Goal: Check status

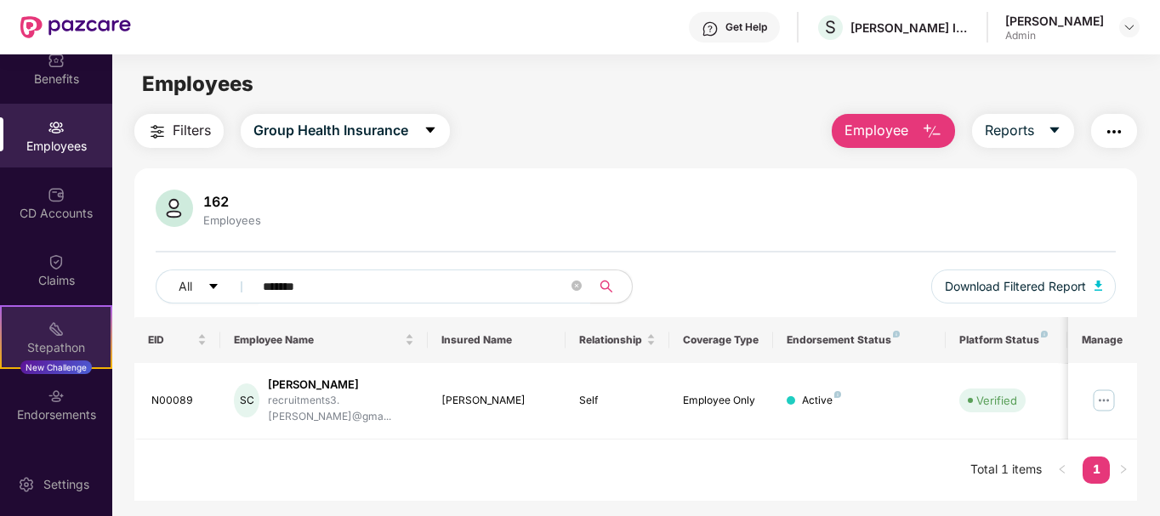
scroll to position [139, 0]
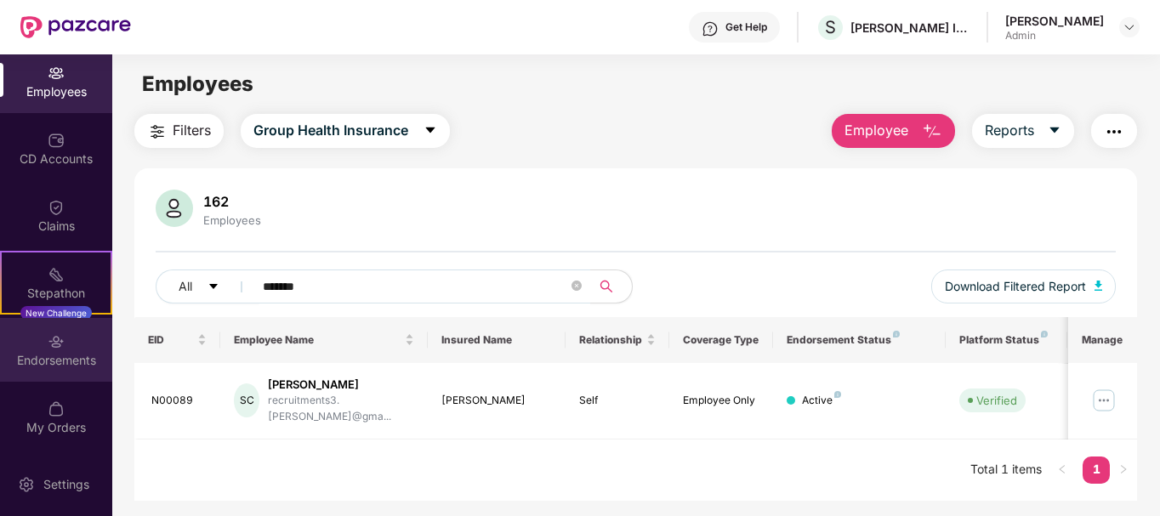
click at [47, 356] on div "Endorsements" at bounding box center [56, 360] width 112 height 17
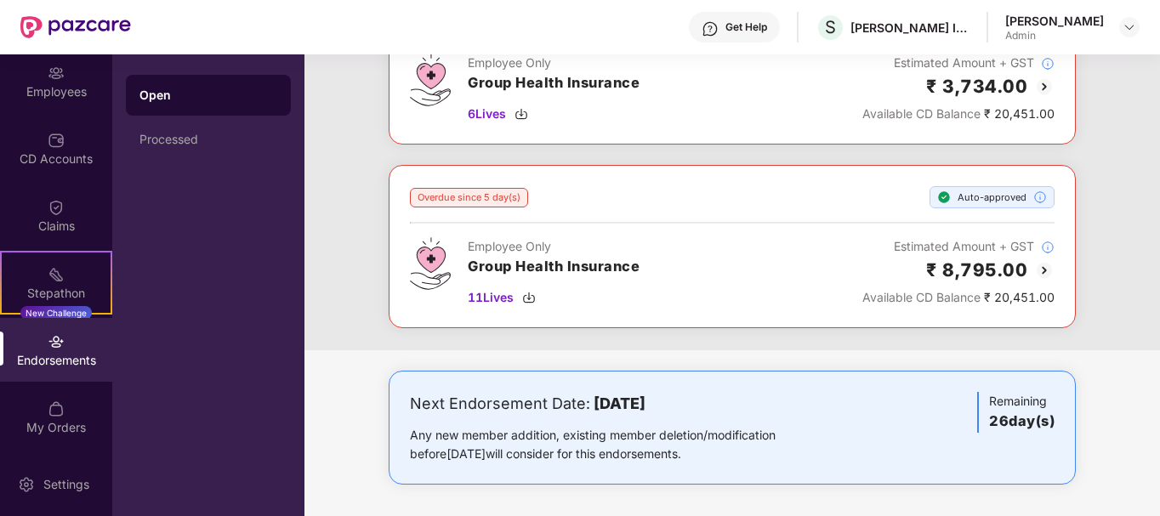
scroll to position [353, 0]
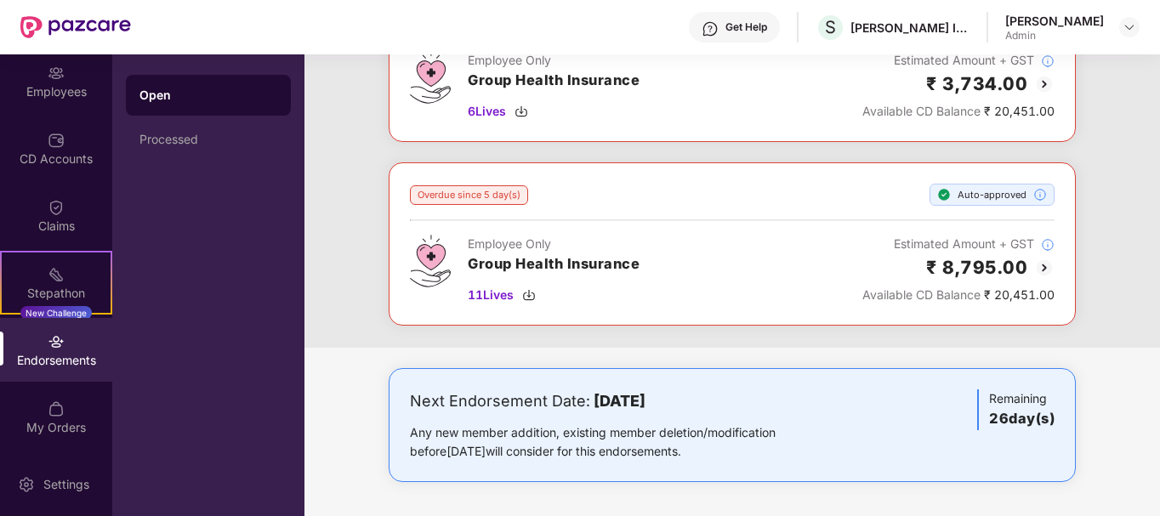
click at [462, 435] on div "Any new member addition, existing member deletion/modification before [DATE] wi…" at bounding box center [619, 442] width 419 height 37
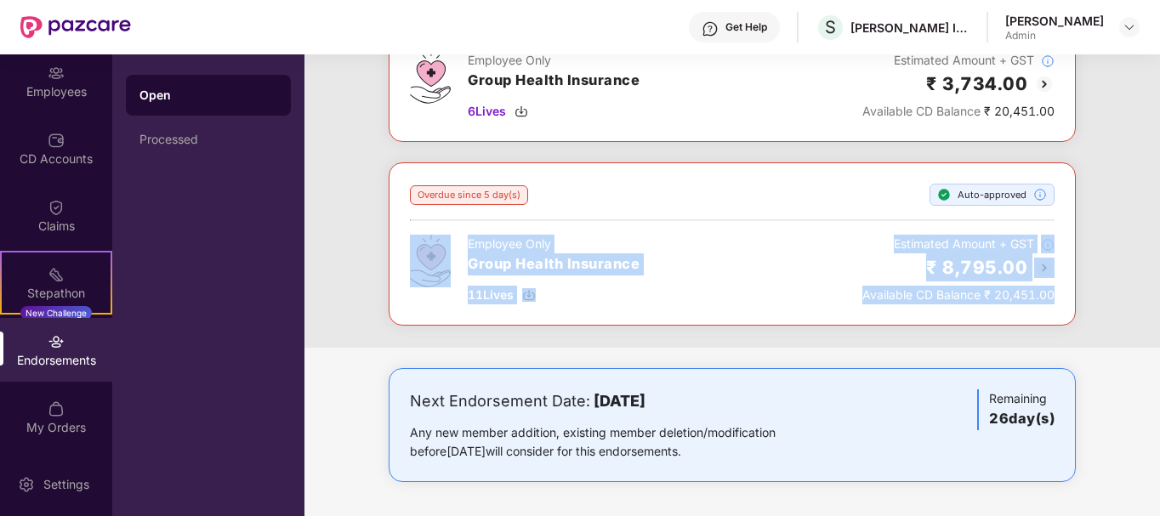
drag, startPoint x: 379, startPoint y: 249, endPoint x: 1054, endPoint y: 304, distance: 676.7
click at [1054, 304] on div "Overdue since 66 day(s) Auto-approved Employee Only Group Health Insurance 13 L…" at bounding box center [732, 71] width 856 height 553
click at [754, 294] on div "Employee Only Group Health Insurance 11 Lives Estimated Amount + GST ₹ 8,795.00…" at bounding box center [732, 270] width 645 height 70
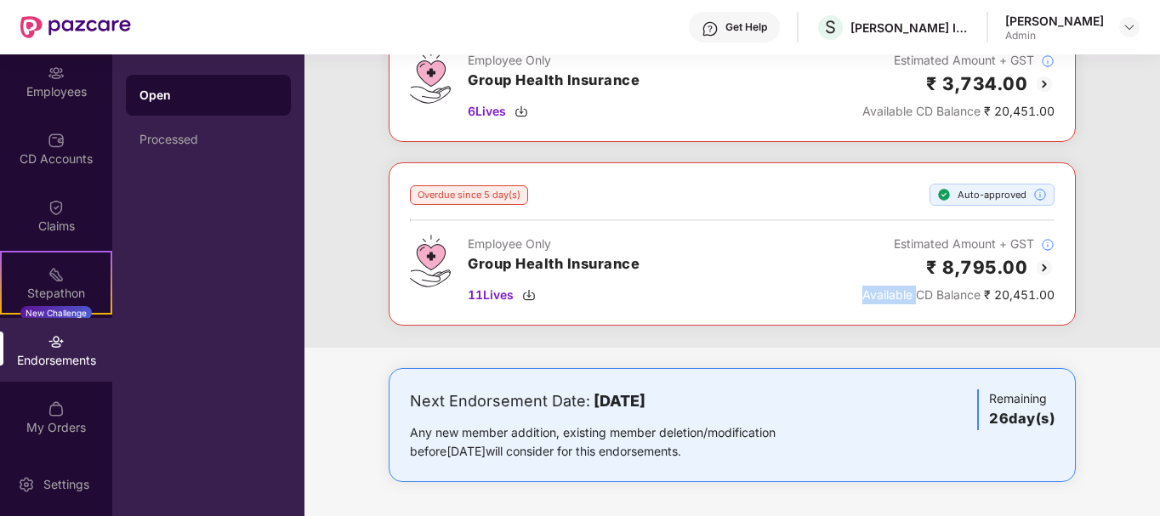
click at [754, 294] on div "Employee Only Group Health Insurance 11 Lives Estimated Amount + GST ₹ 8,795.00…" at bounding box center [732, 270] width 645 height 70
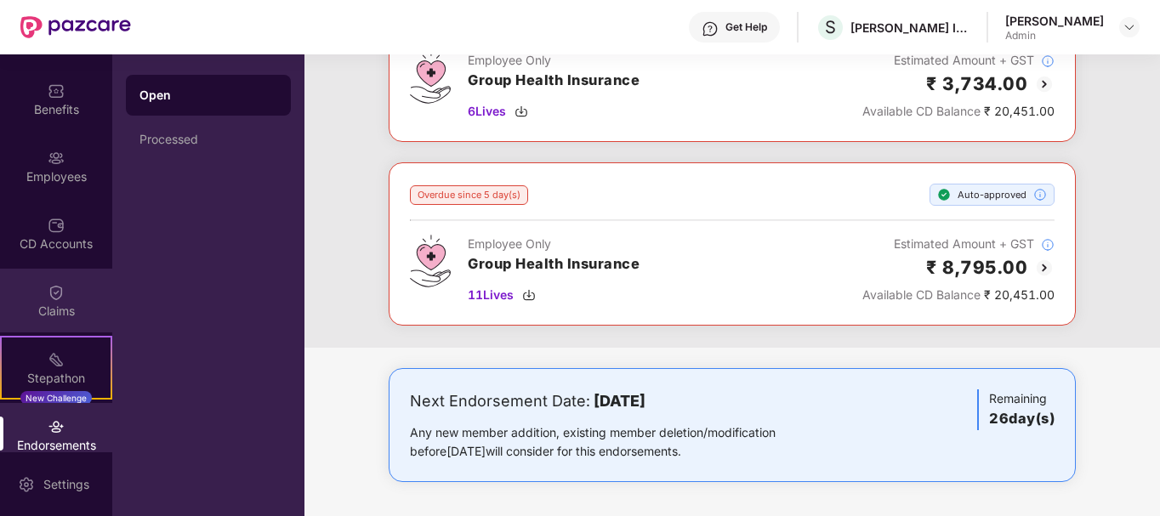
click at [67, 327] on div "Claims" at bounding box center [56, 301] width 112 height 64
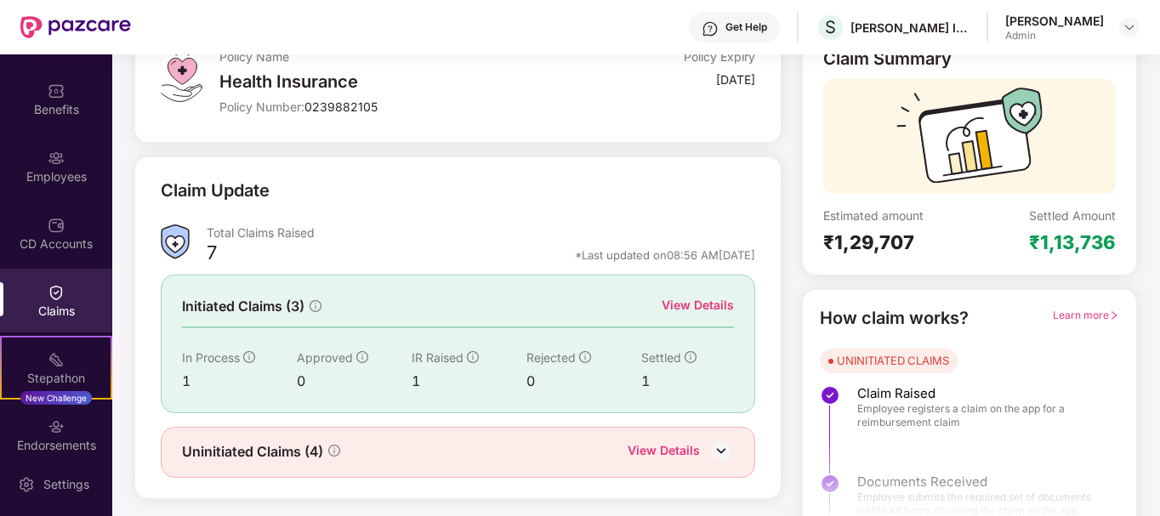
scroll to position [150, 0]
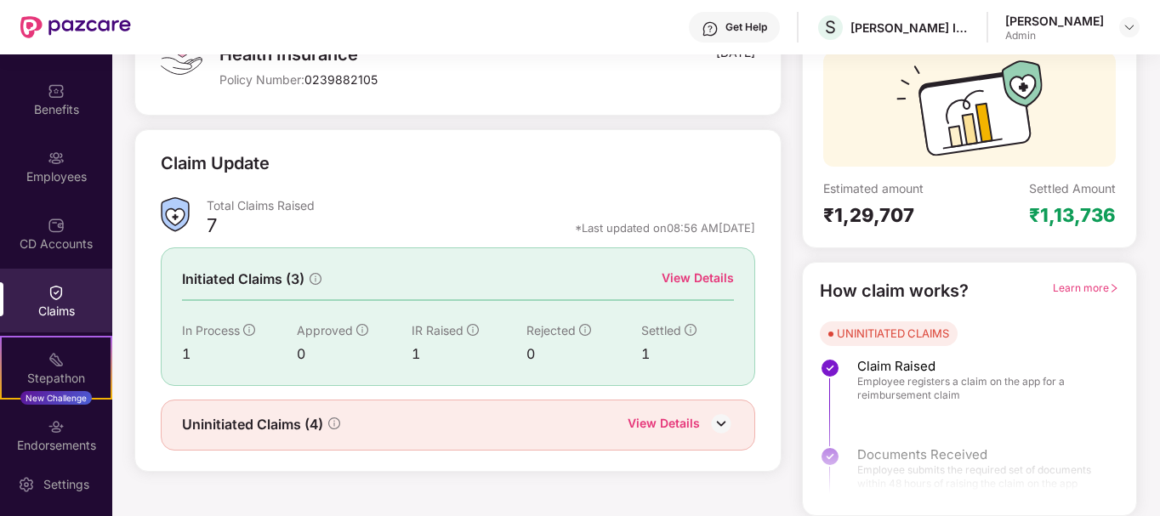
click at [683, 272] on div "View Details" at bounding box center [698, 278] width 72 height 19
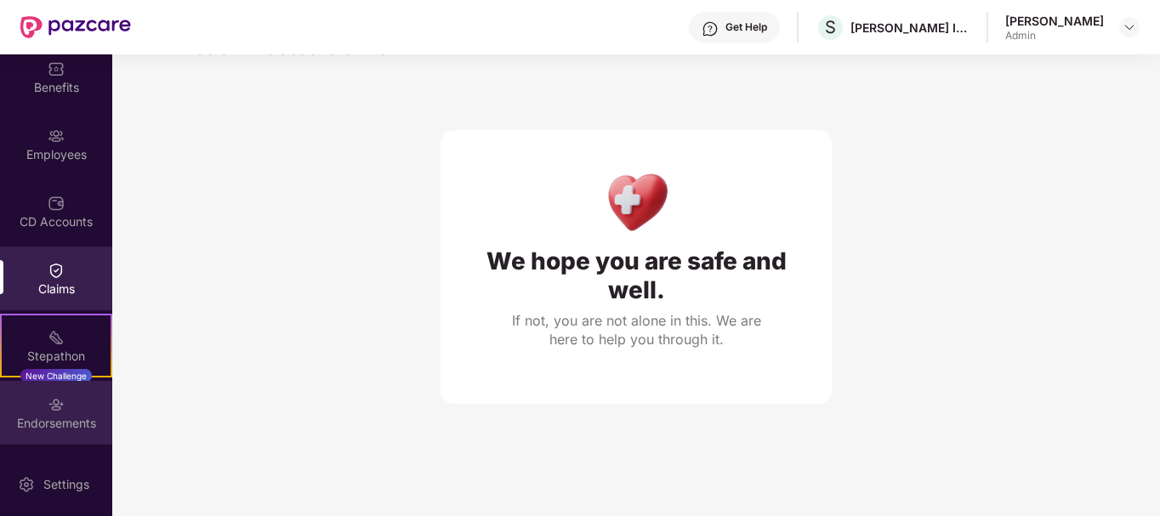
scroll to position [139, 0]
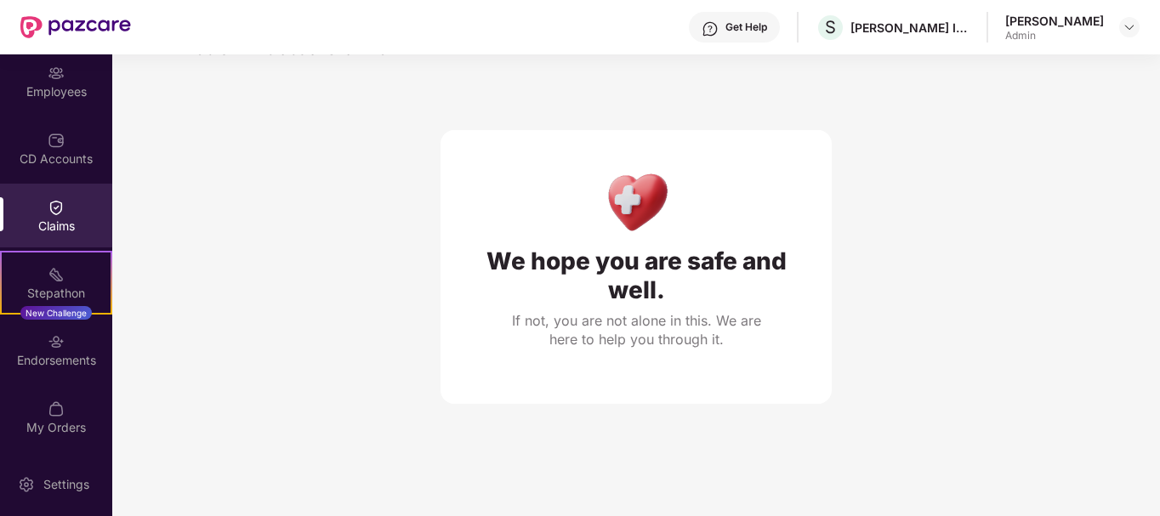
click at [61, 226] on div "Claims" at bounding box center [56, 226] width 112 height 17
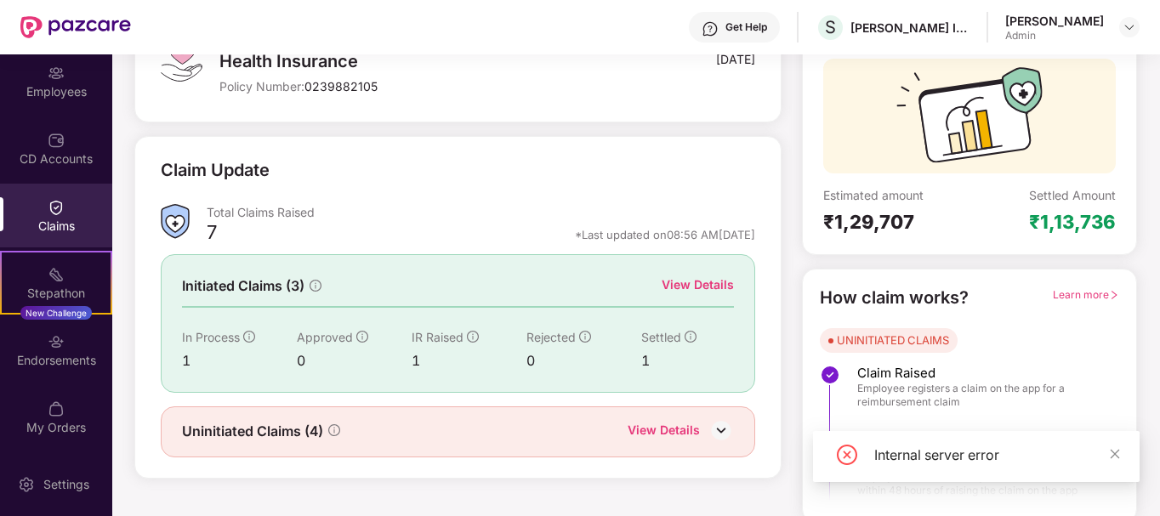
scroll to position [150, 0]
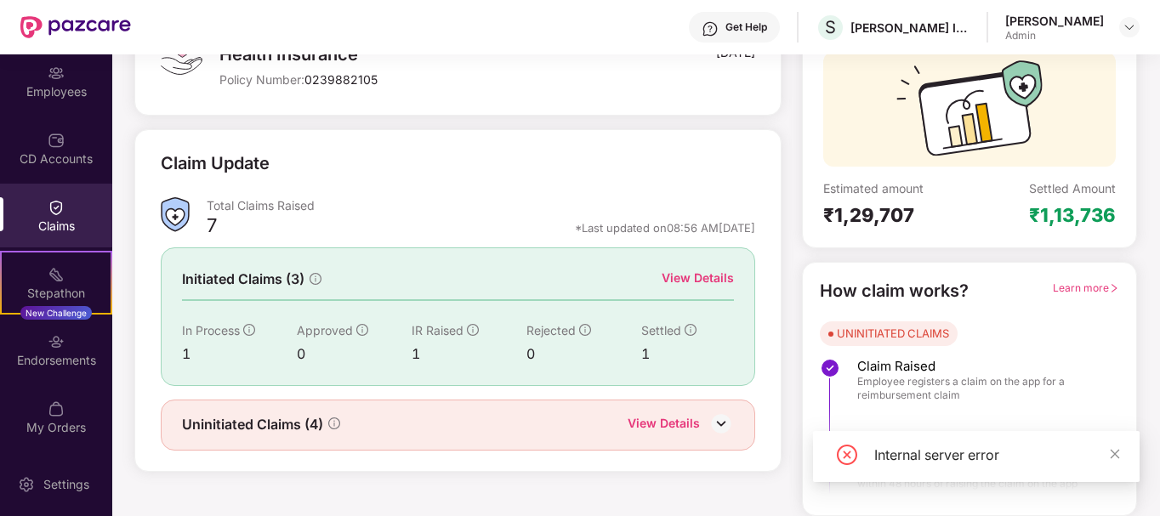
click at [645, 421] on div "View Details" at bounding box center [664, 425] width 72 height 22
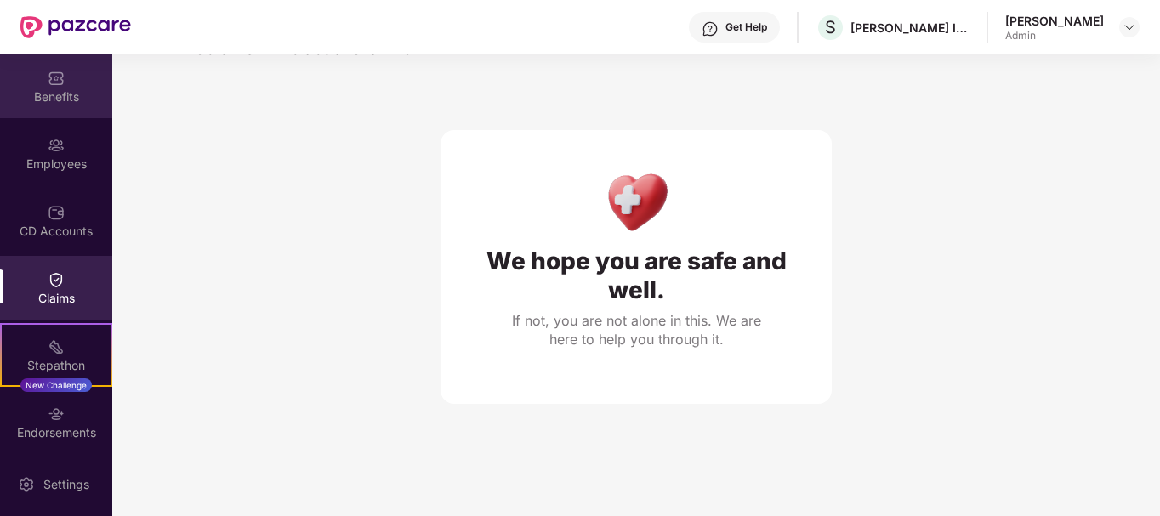
scroll to position [0, 0]
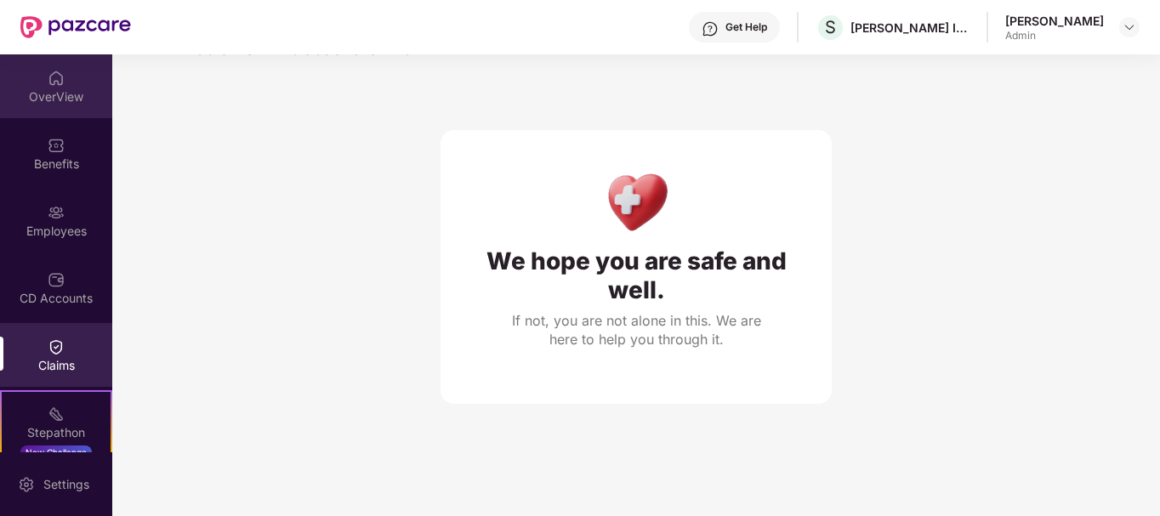
click at [63, 109] on div "OverView" at bounding box center [56, 86] width 112 height 64
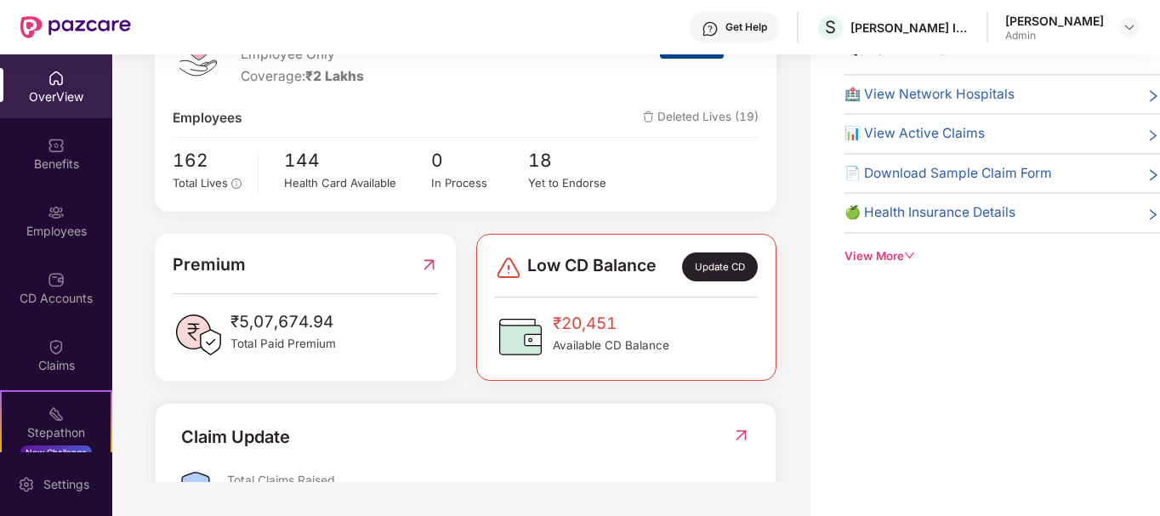
scroll to position [255, 0]
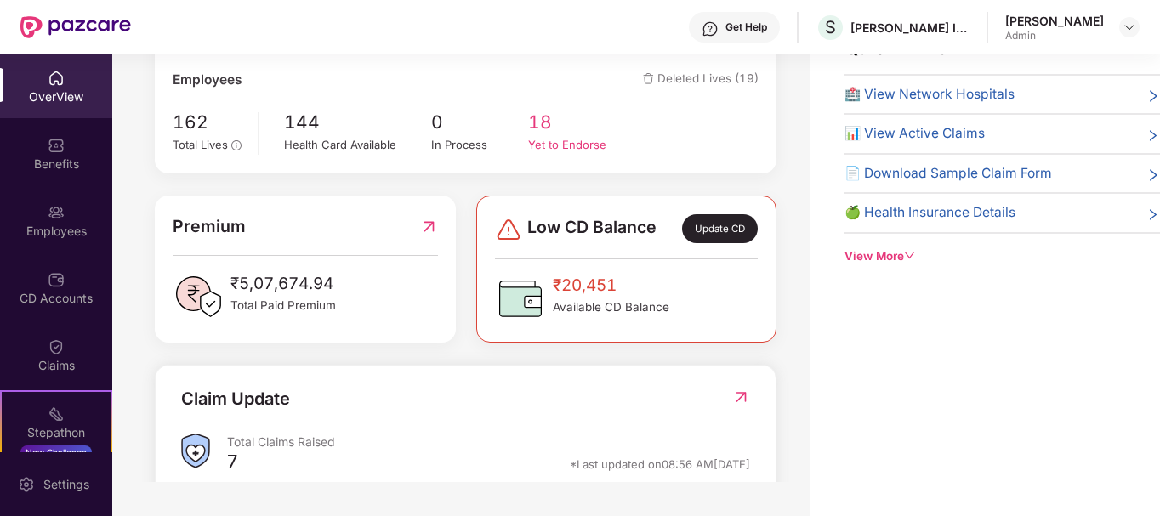
click at [555, 139] on div "Yet to Endorse" at bounding box center [577, 145] width 98 height 18
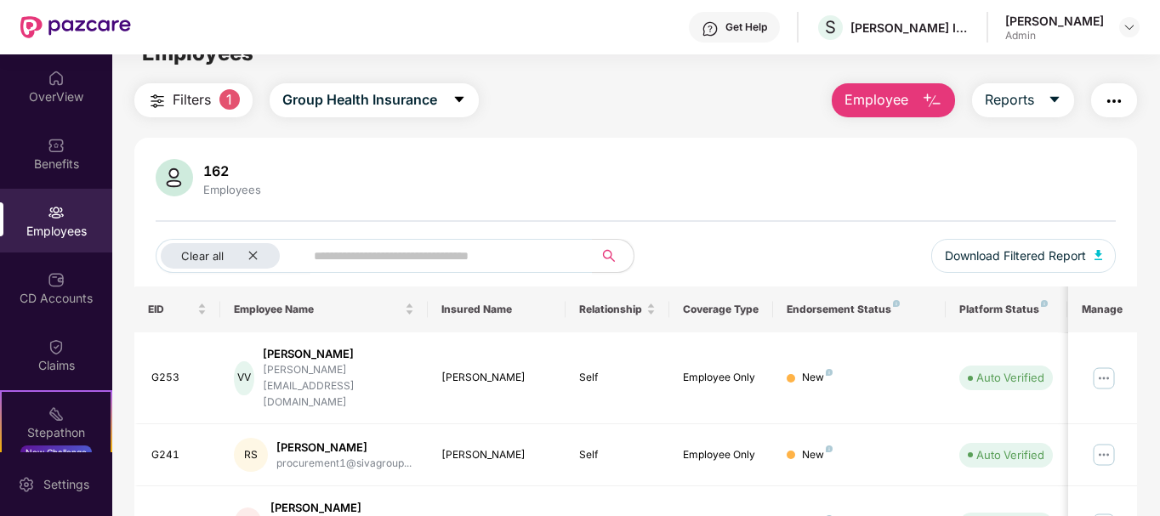
scroll to position [0, 0]
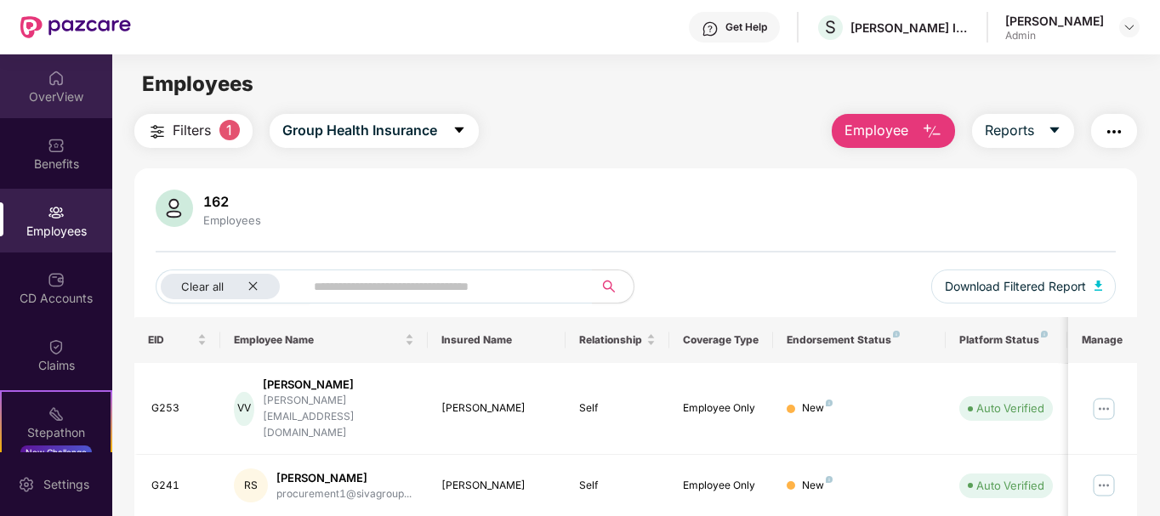
click at [91, 89] on div "OverView" at bounding box center [56, 96] width 112 height 17
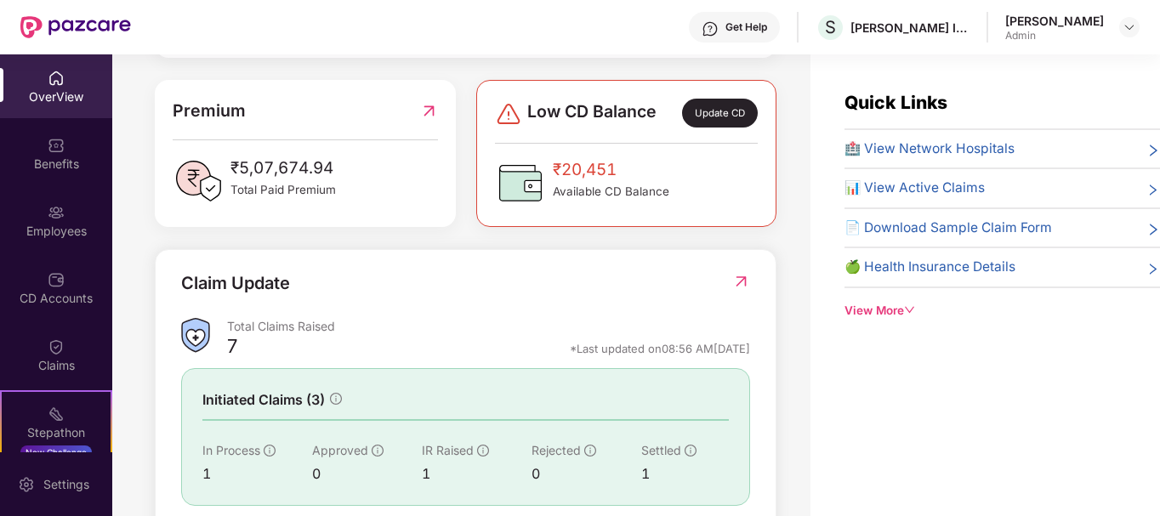
scroll to position [510, 0]
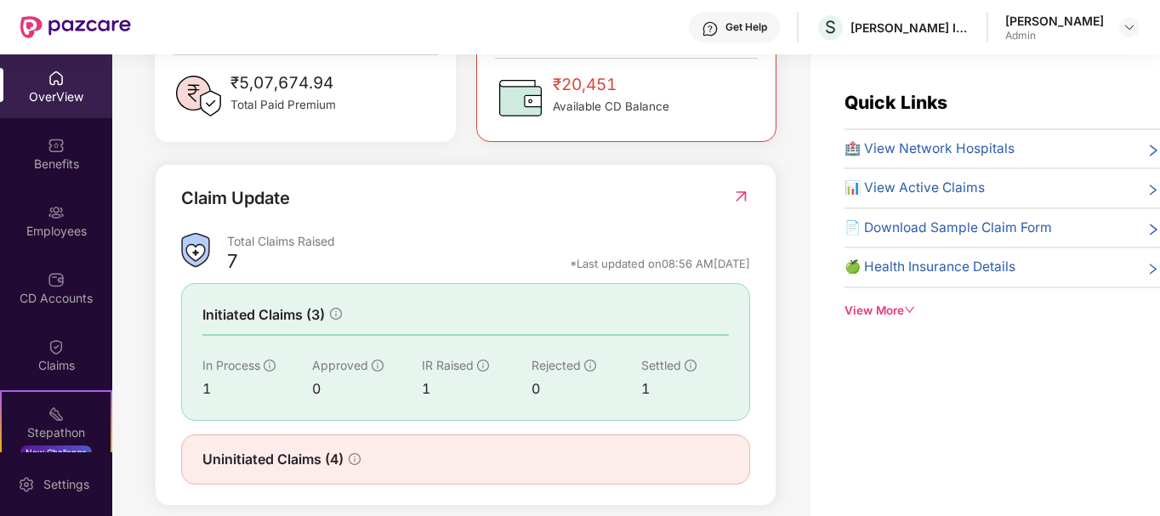
click at [302, 318] on span "Initiated Claims (3)" at bounding box center [263, 314] width 122 height 21
click at [644, 367] on span "Settled" at bounding box center [661, 365] width 40 height 14
click at [740, 192] on img at bounding box center [741, 196] width 18 height 17
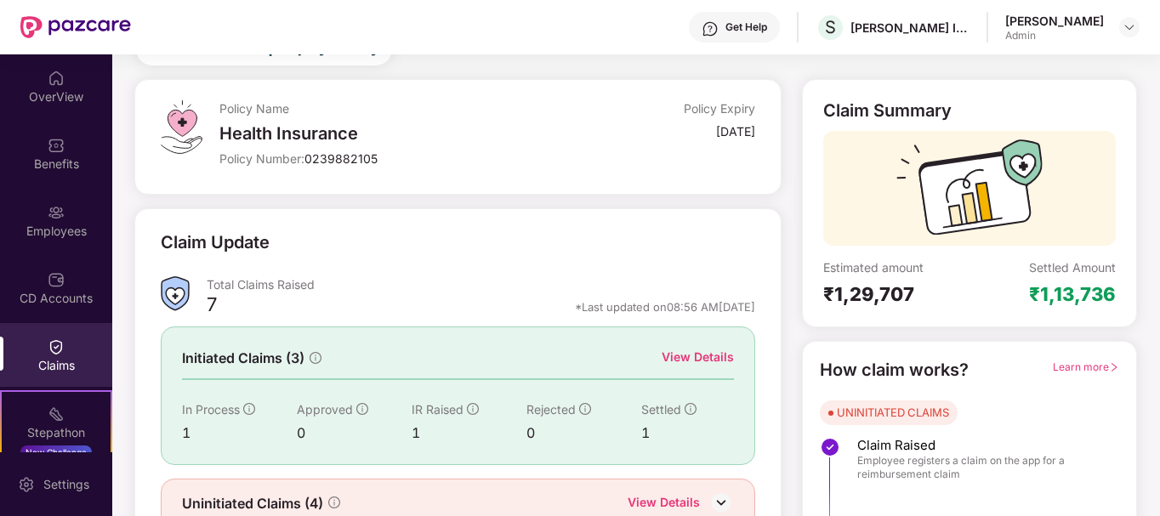
scroll to position [150, 0]
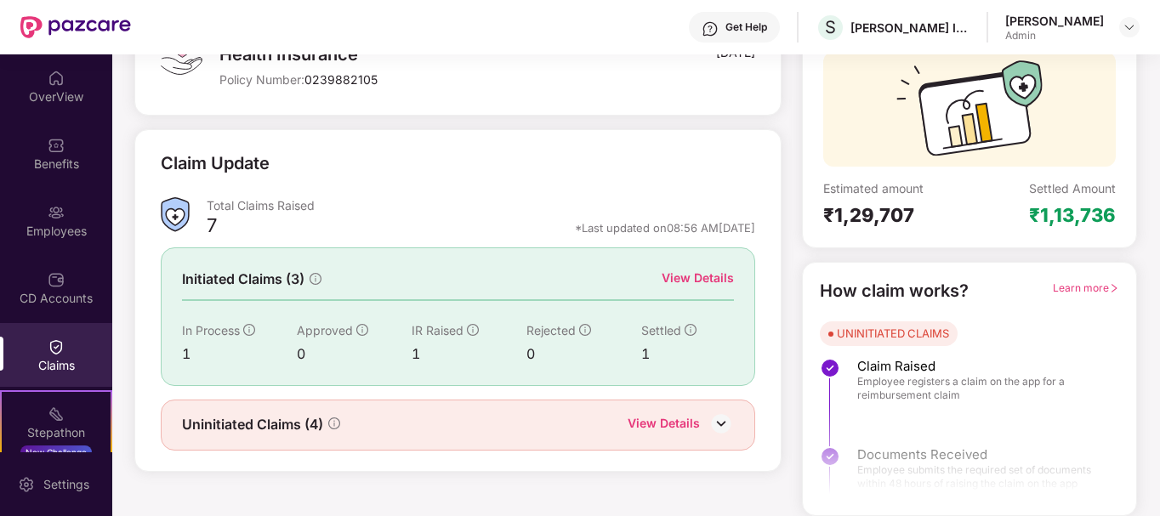
click at [691, 276] on div "View Details" at bounding box center [698, 278] width 72 height 19
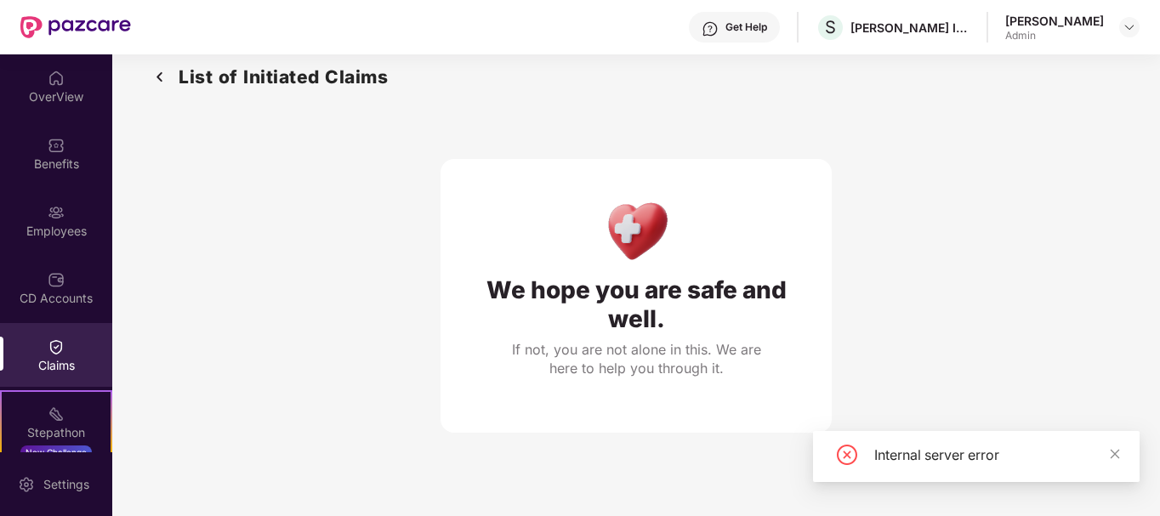
scroll to position [0, 0]
